Goal: Find specific page/section: Find specific page/section

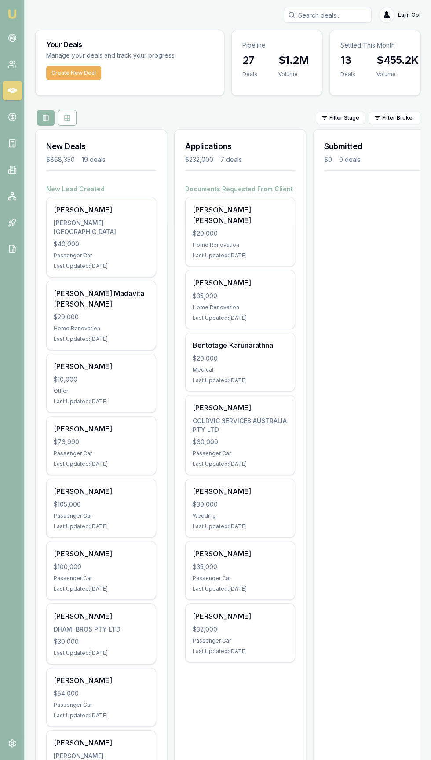
click at [303, 15] on input "Search deals" at bounding box center [328, 15] width 88 height 16
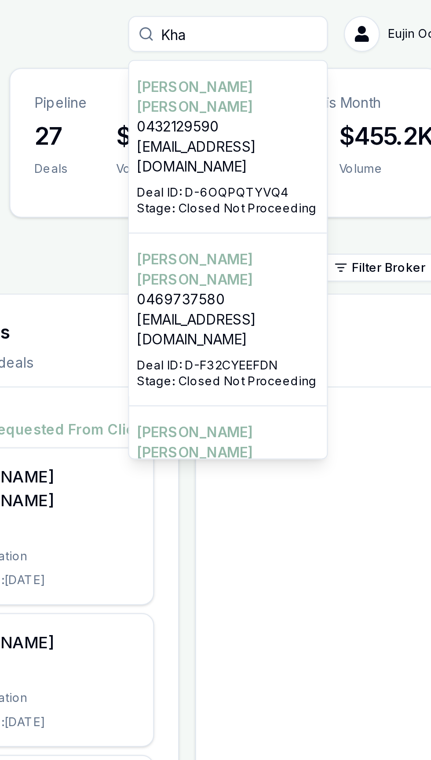
type input "Kha"
click at [300, 60] on p "[EMAIL_ADDRESS][DOMAIN_NAME]" at bounding box center [328, 69] width 80 height 18
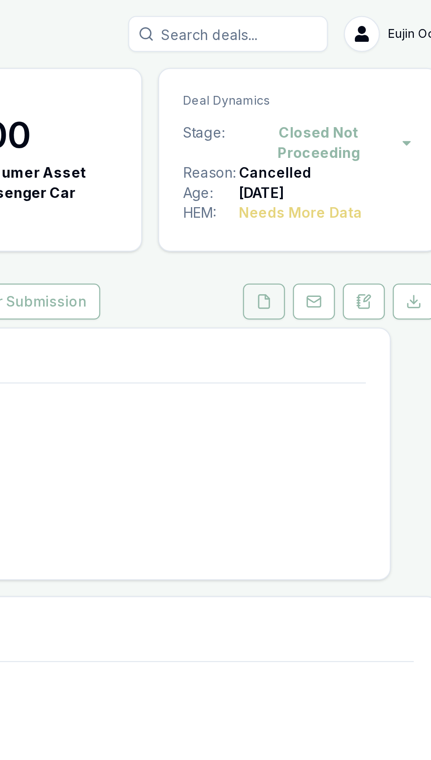
click at [340, 136] on button at bounding box center [343, 133] width 18 height 16
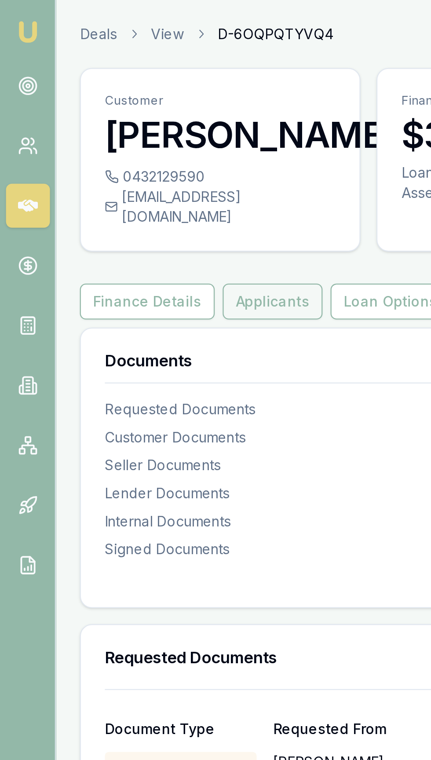
click at [106, 141] on button "Applicants" at bounding box center [120, 133] width 44 height 16
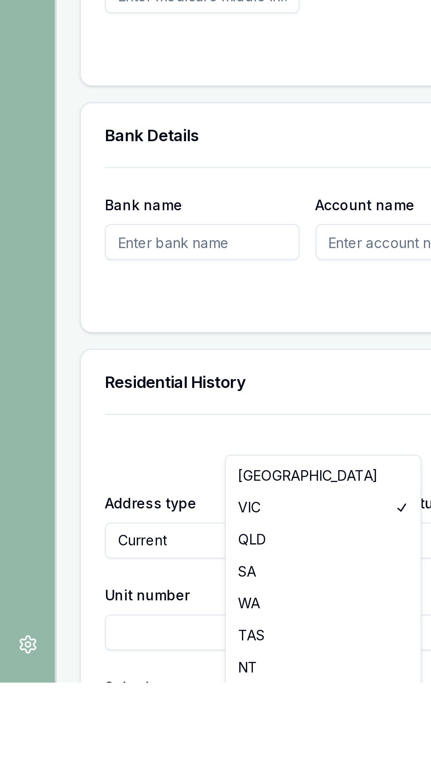
scroll to position [519, 0]
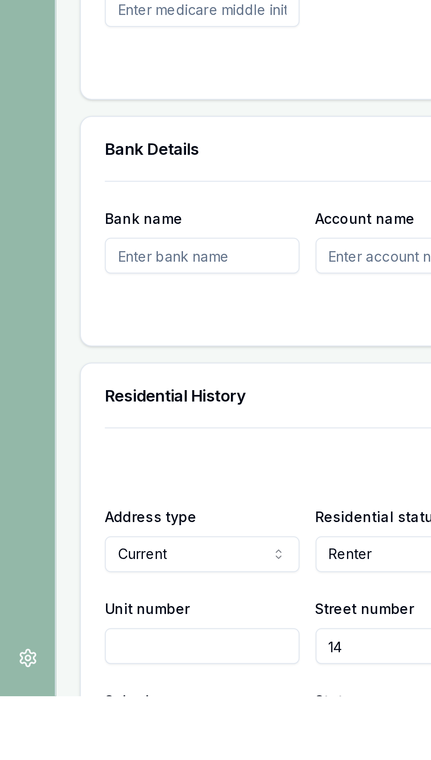
click at [36, 664] on div "X Address type Current Current Previous Residential status Renter Owner with mo…" at bounding box center [228, 742] width 384 height 203
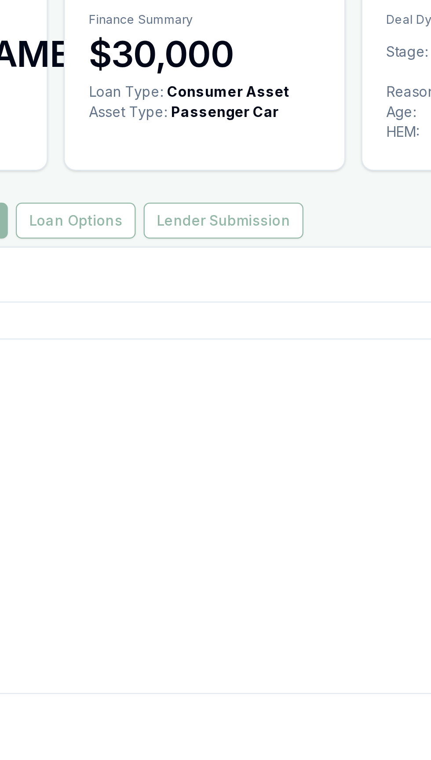
scroll to position [0, 0]
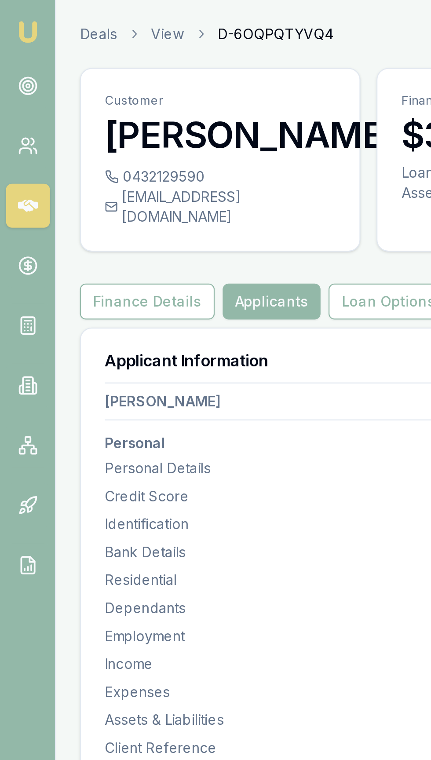
click at [117, 58] on html "Emu Broker Deals View D-6OQPQTYVQ4 [PERSON_NAME] Toggle Menu Customer [PERSON_N…" at bounding box center [215, 380] width 431 height 760
